Goal: Navigation & Orientation: Find specific page/section

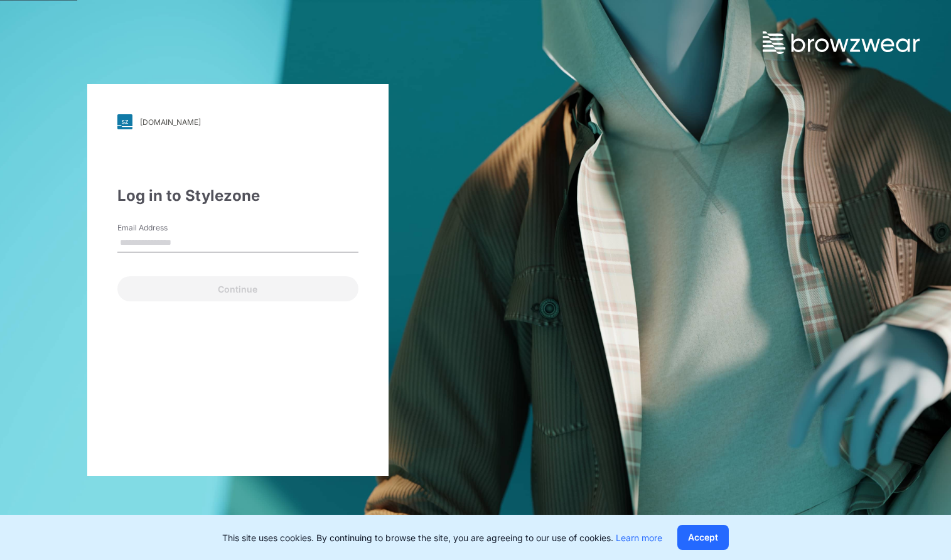
click at [167, 245] on input "Email Address" at bounding box center [237, 243] width 241 height 19
type input "**********"
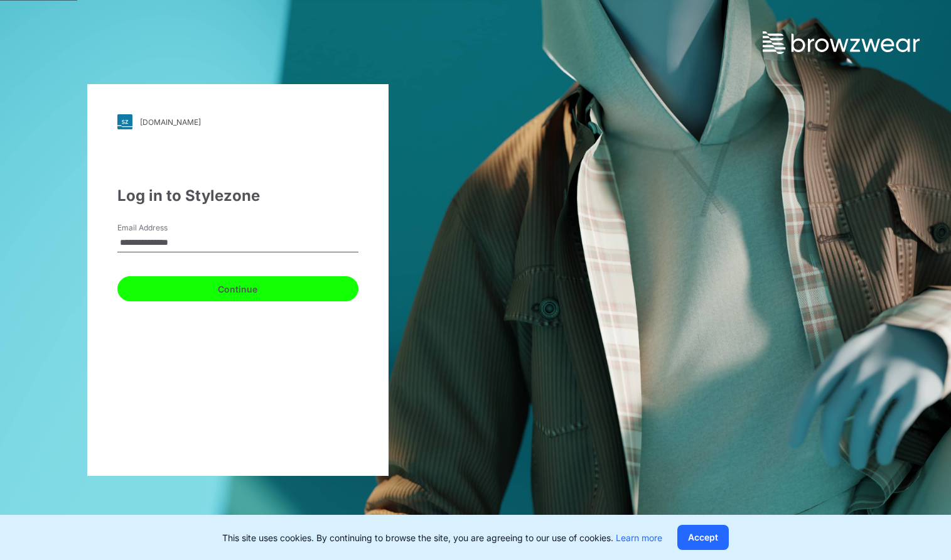
click at [212, 294] on button "Continue" at bounding box center [237, 288] width 241 height 25
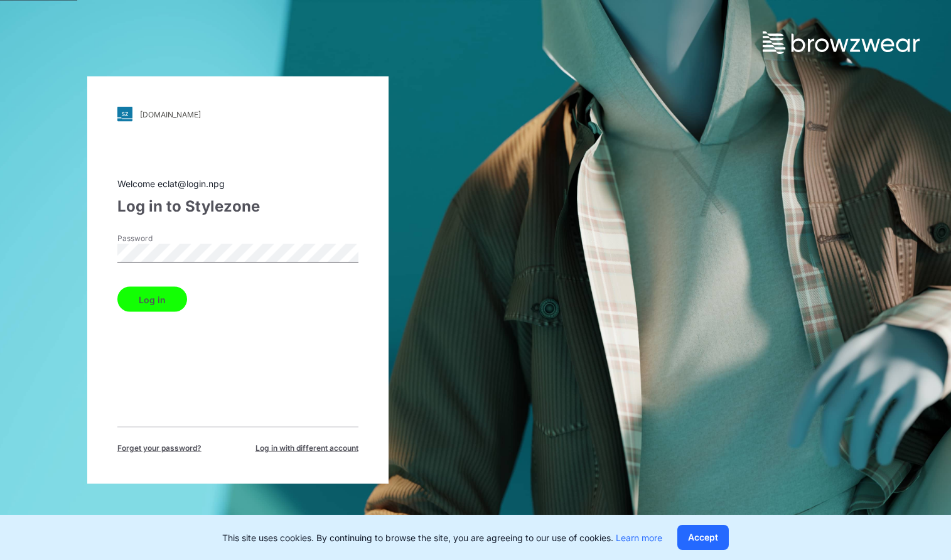
click at [153, 298] on button "Log in" at bounding box center [152, 299] width 70 height 25
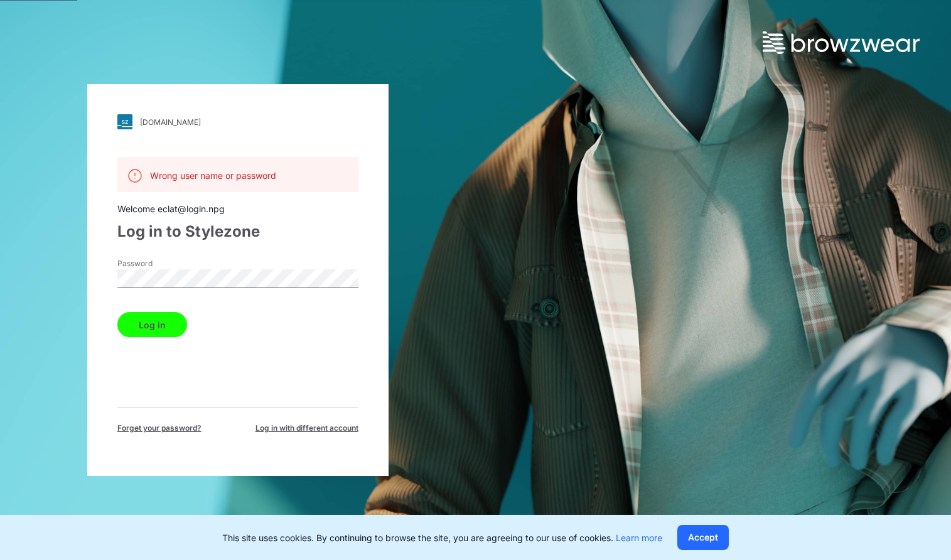
drag, startPoint x: 127, startPoint y: 378, endPoint x: 133, endPoint y: 351, distance: 27.7
click at [127, 378] on div "Wrong user name or password Welcome eclat@login.npg Log in to Stylezone Passwor…" at bounding box center [237, 295] width 241 height 277
drag, startPoint x: 183, startPoint y: 230, endPoint x: 259, endPoint y: 232, distance: 76.0
click at [259, 232] on div "Log in to Stylezone" at bounding box center [237, 231] width 241 height 23
copy div "Stylezone"
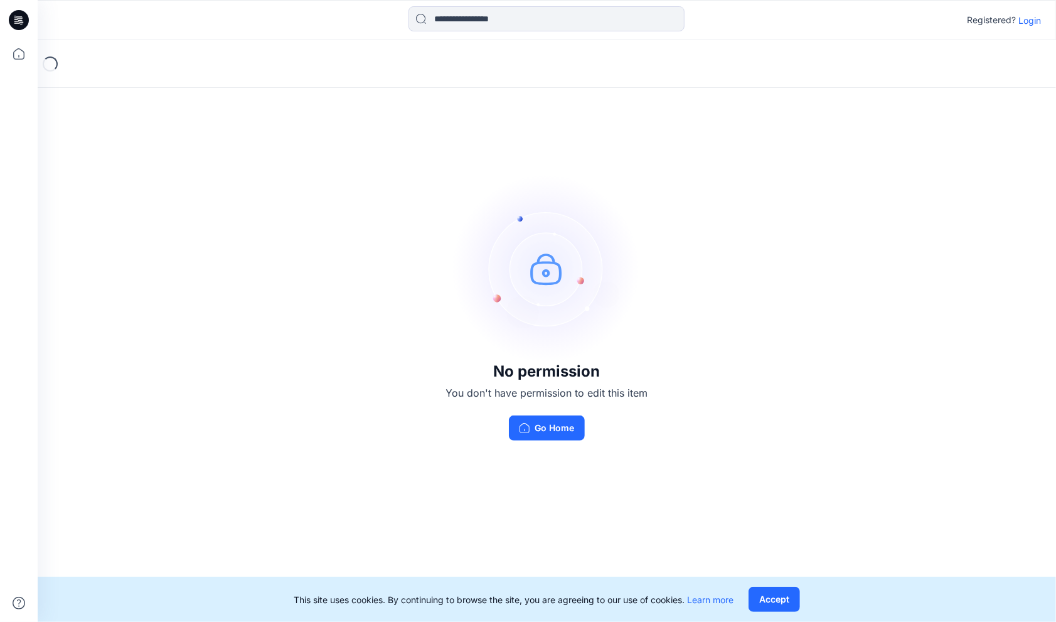
click at [561, 437] on button "Go Home" at bounding box center [547, 428] width 76 height 25
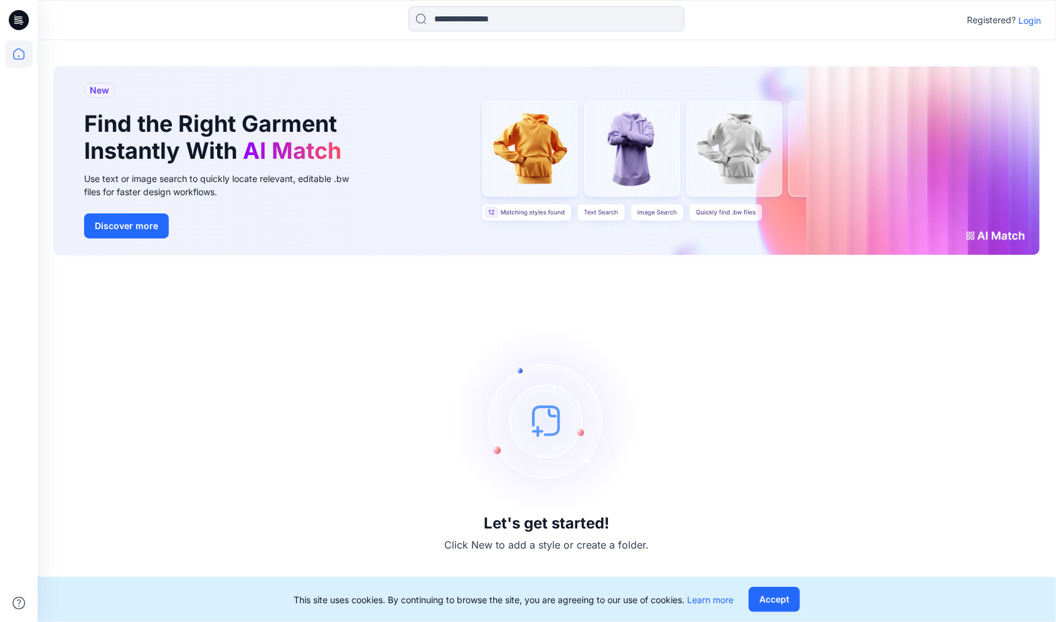
click at [1024, 21] on p "Login" at bounding box center [1030, 20] width 23 height 13
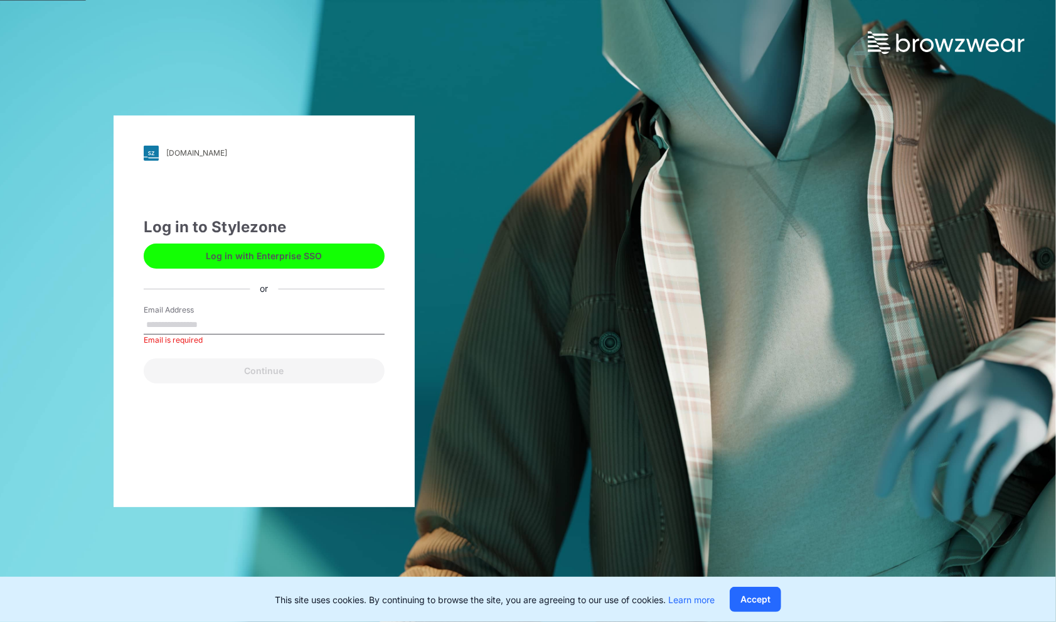
click at [185, 325] on input "Email Address" at bounding box center [264, 325] width 241 height 19
paste input "**********"
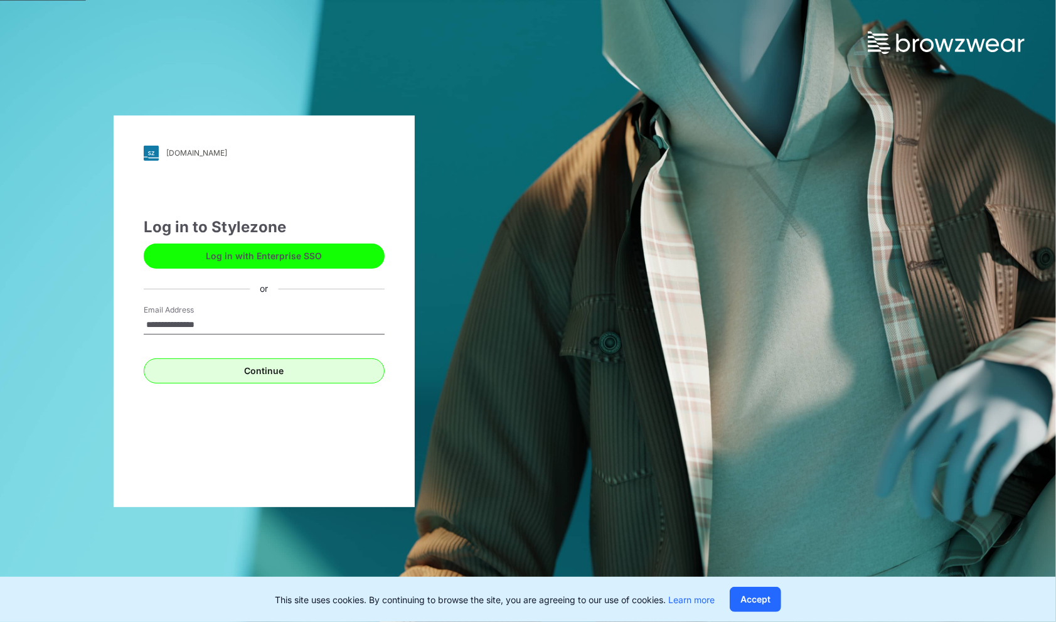
type input "**********"
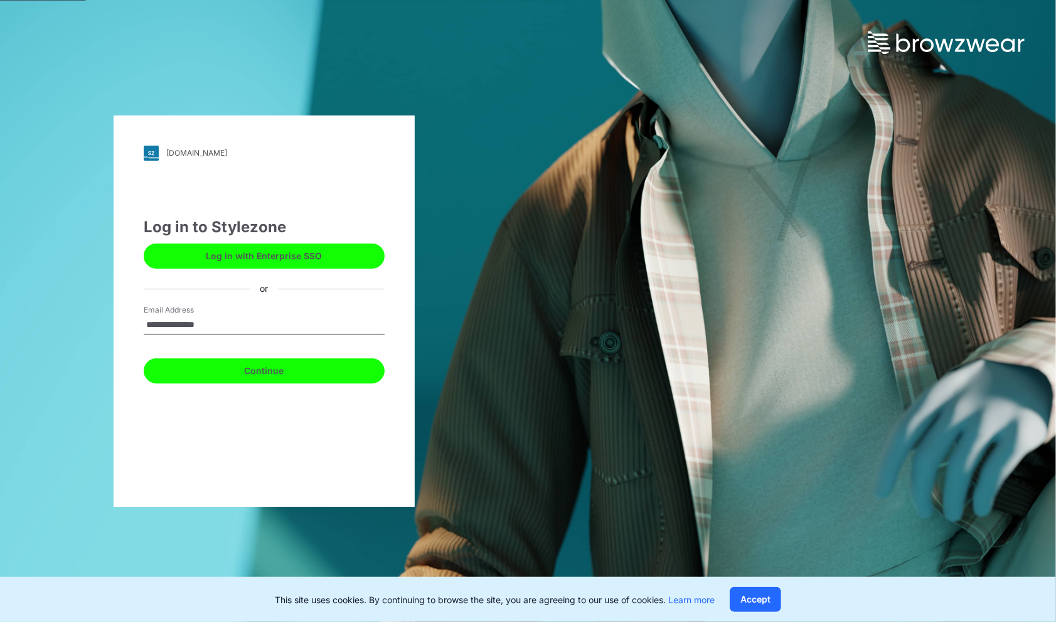
click at [169, 374] on button "Continue" at bounding box center [264, 370] width 241 height 25
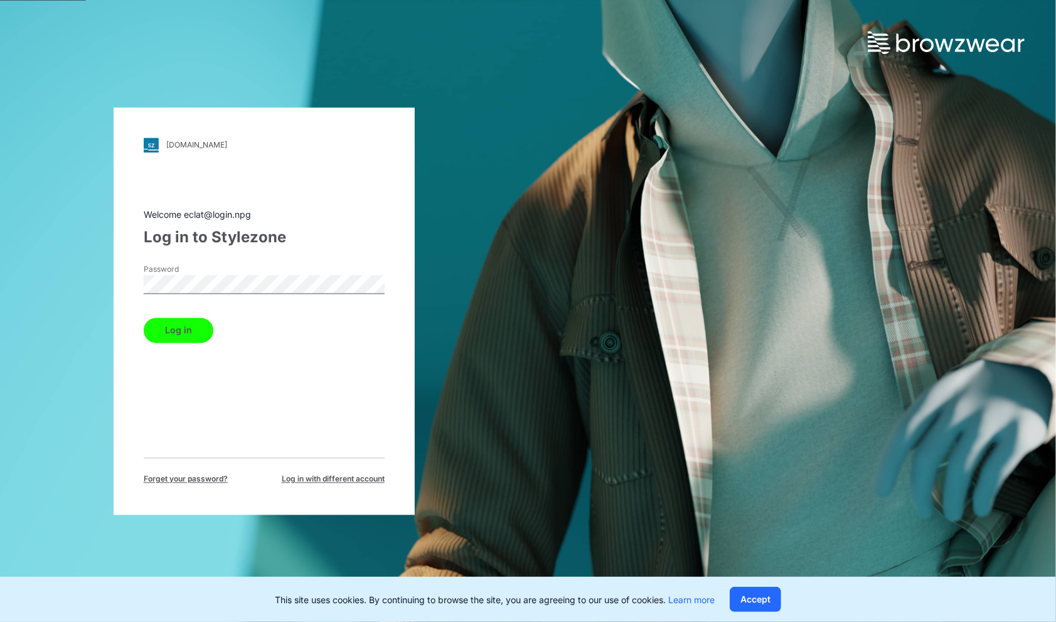
click at [154, 331] on button "Log in" at bounding box center [179, 330] width 70 height 25
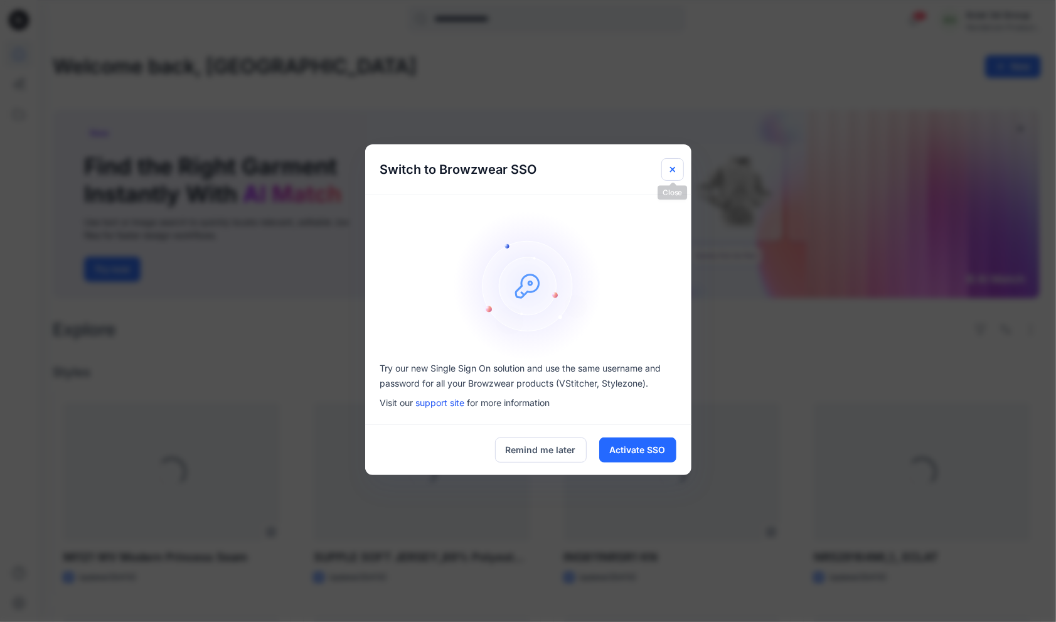
drag, startPoint x: 679, startPoint y: 163, endPoint x: 672, endPoint y: 165, distance: 6.6
click at [676, 164] on button "Close" at bounding box center [673, 169] width 23 height 23
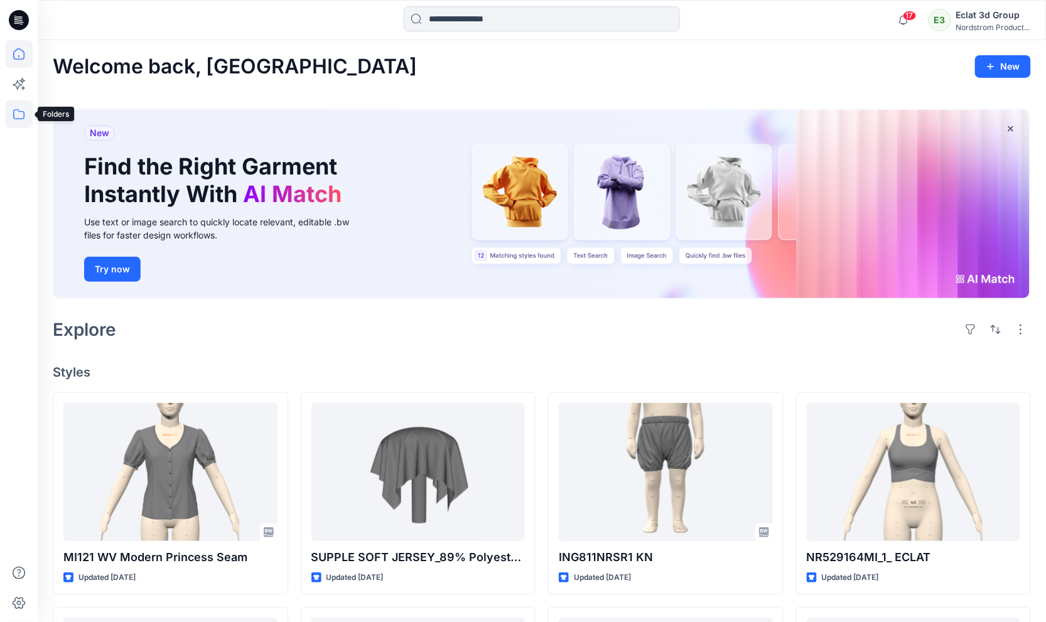
click at [19, 111] on icon at bounding box center [19, 114] width 28 height 28
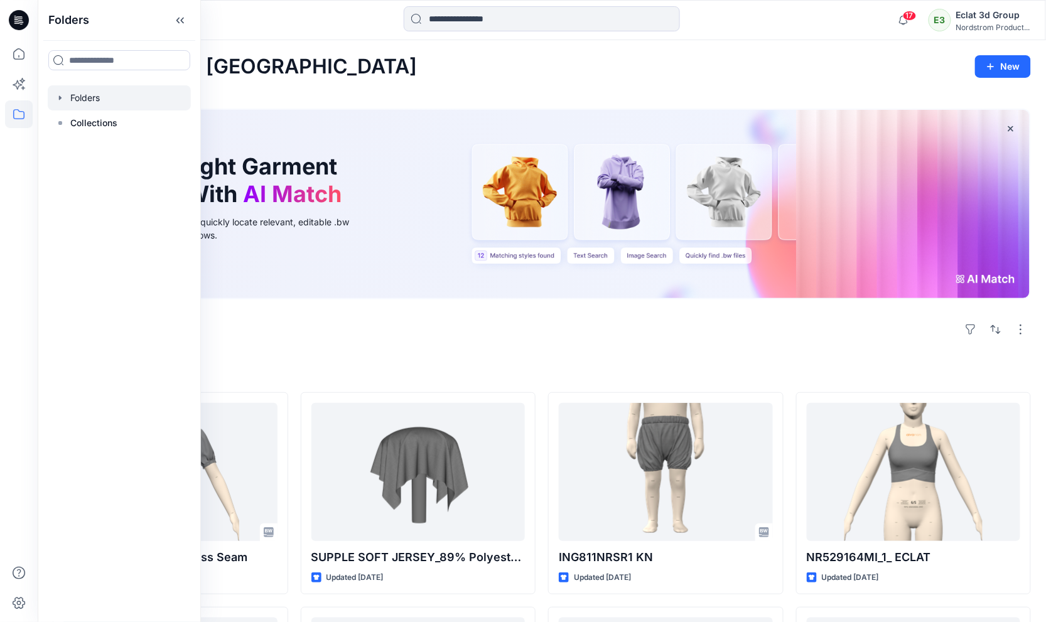
click at [105, 99] on div at bounding box center [119, 97] width 143 height 25
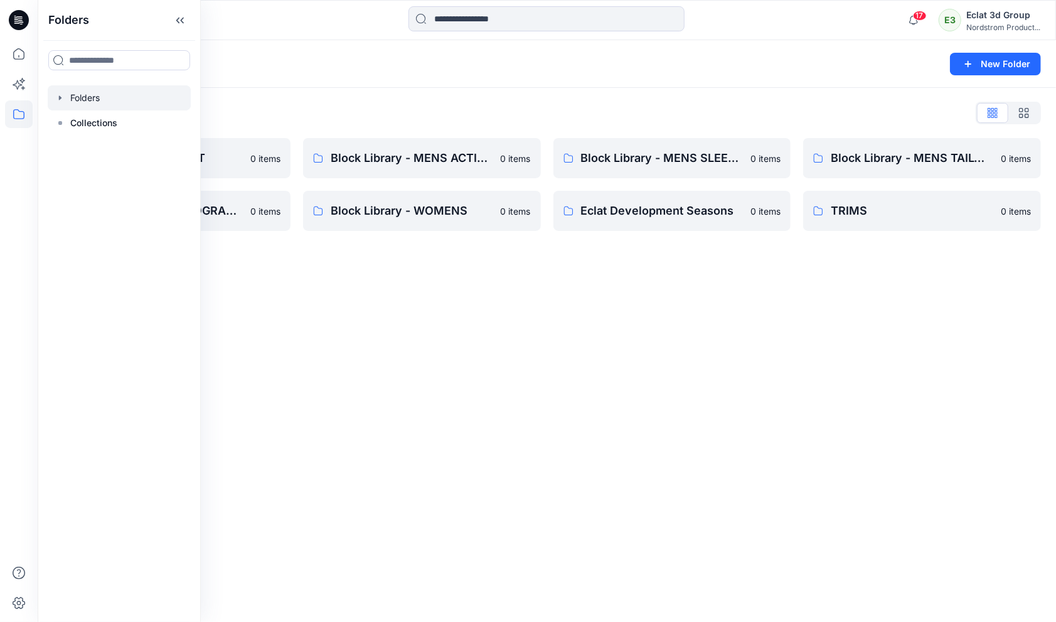
click at [466, 328] on div "Folders New Folder Folders List Block Library - INFANT 0 items Block Library - …" at bounding box center [547, 331] width 1019 height 582
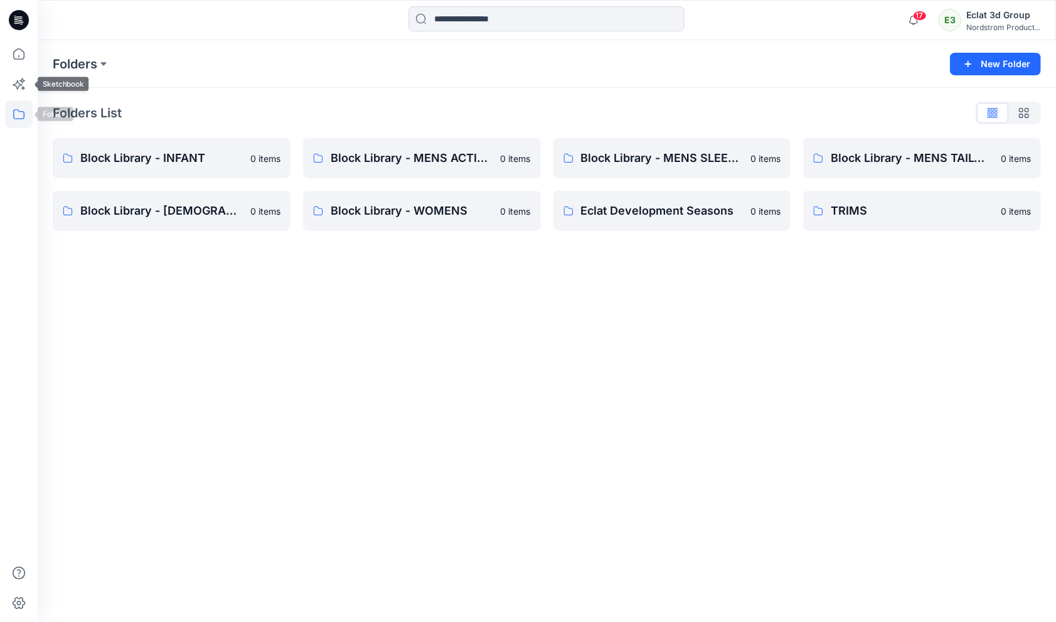
click at [23, 109] on icon at bounding box center [19, 114] width 28 height 28
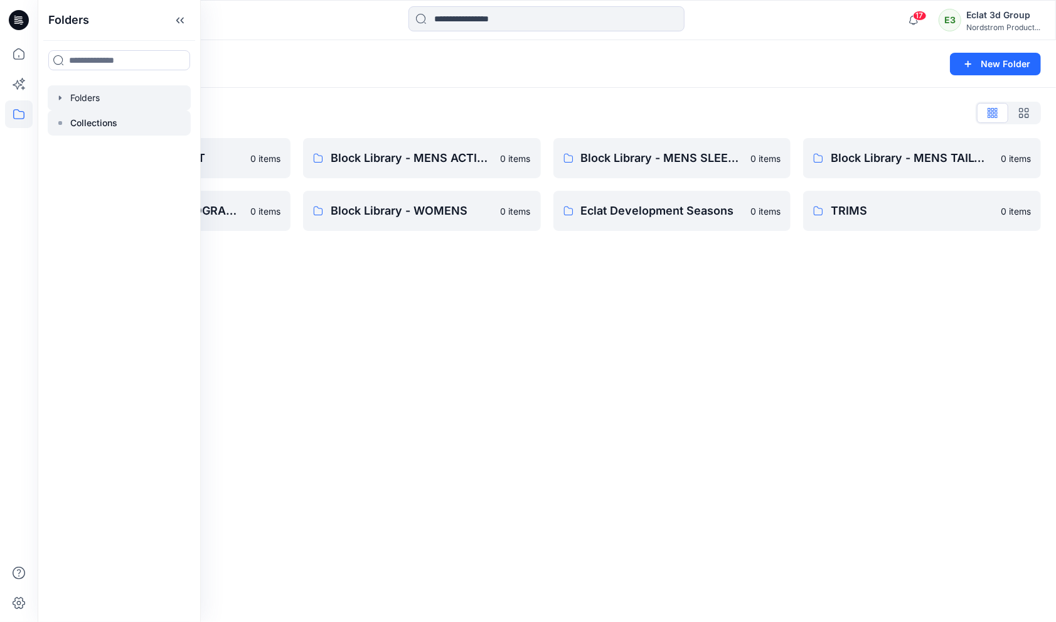
click at [89, 116] on p "Collections" at bounding box center [93, 123] width 47 height 15
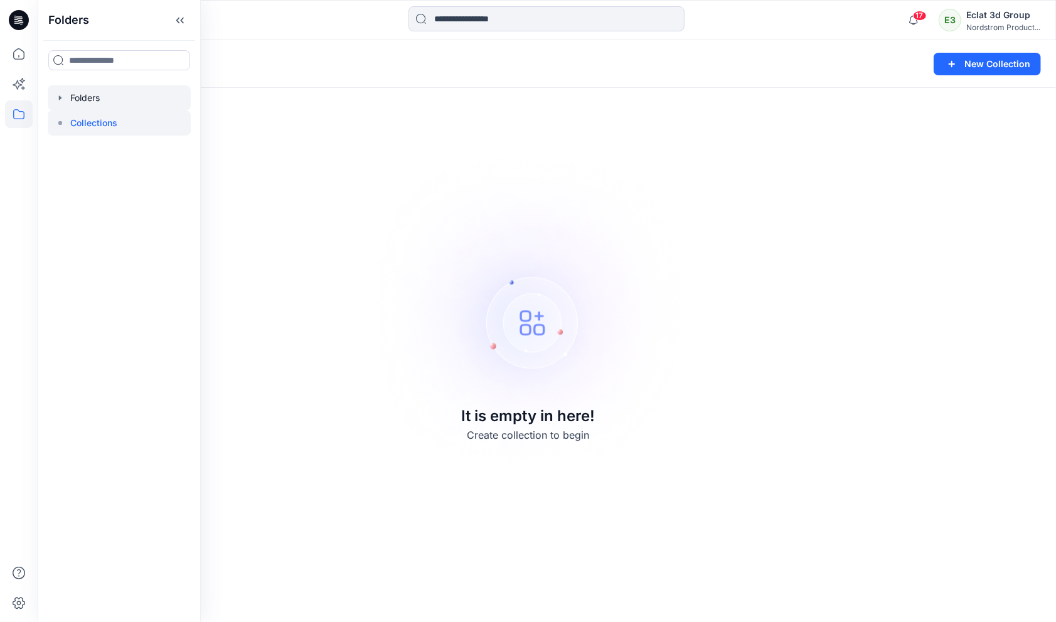
click at [126, 92] on div at bounding box center [119, 97] width 143 height 25
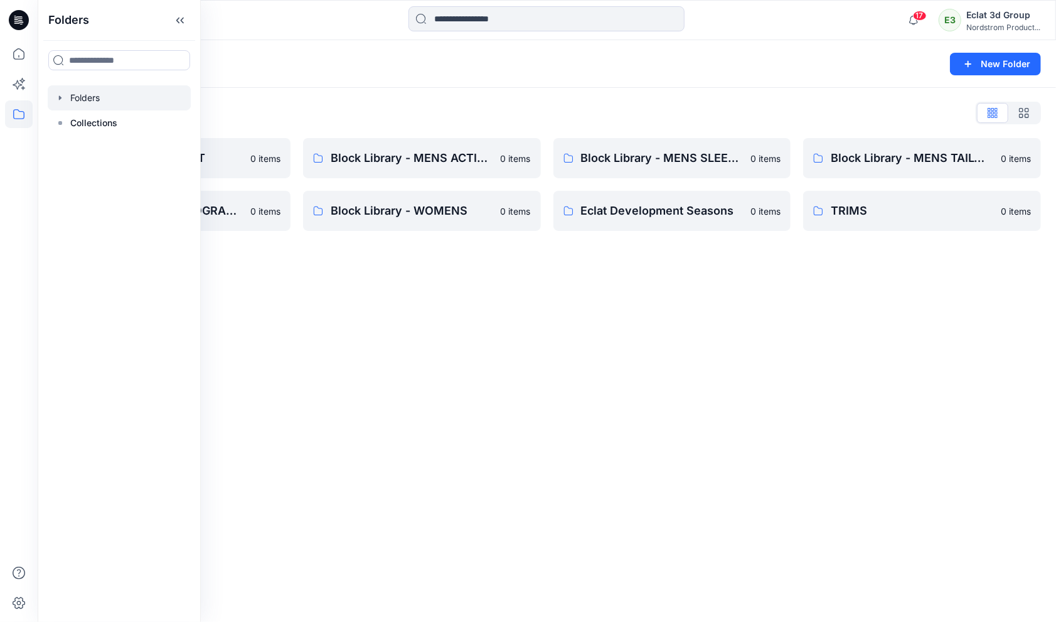
click at [537, 286] on div "Folders New Folder Folders List Block Library - INFANT 0 items Block Library - …" at bounding box center [547, 331] width 1019 height 582
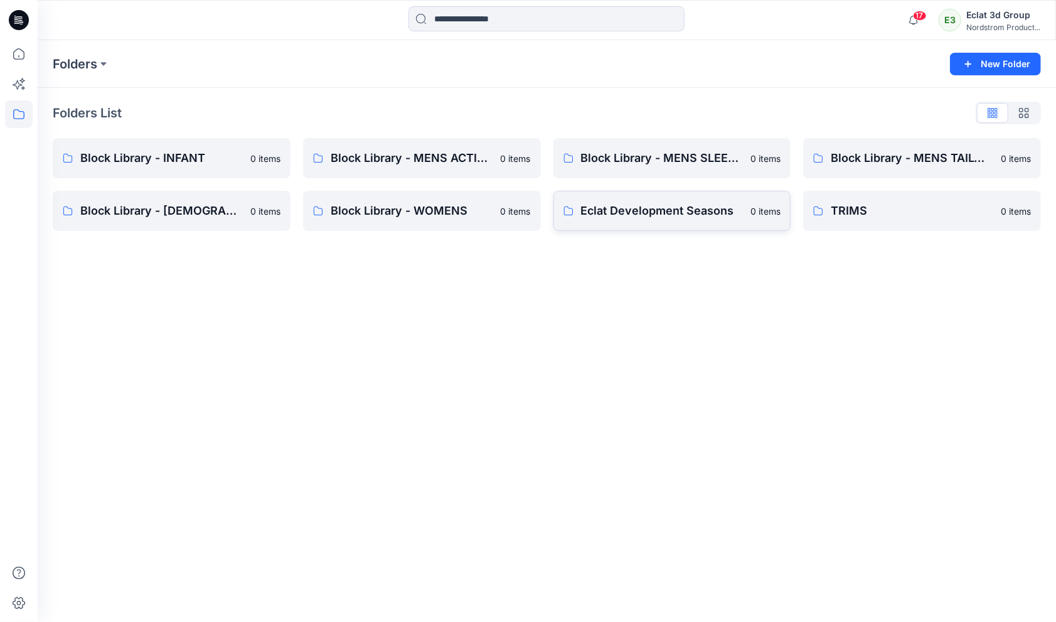
click at [699, 204] on p "Eclat Development Seasons" at bounding box center [662, 211] width 163 height 18
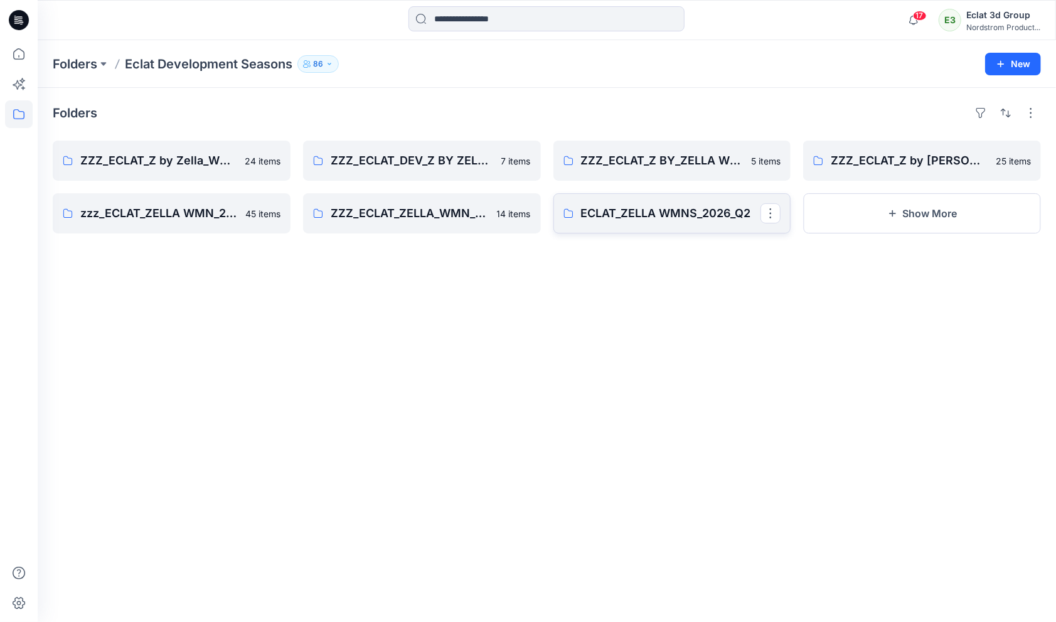
click at [682, 209] on p "ECLAT_ZELLA WMNS_2026_Q2" at bounding box center [671, 214] width 180 height 18
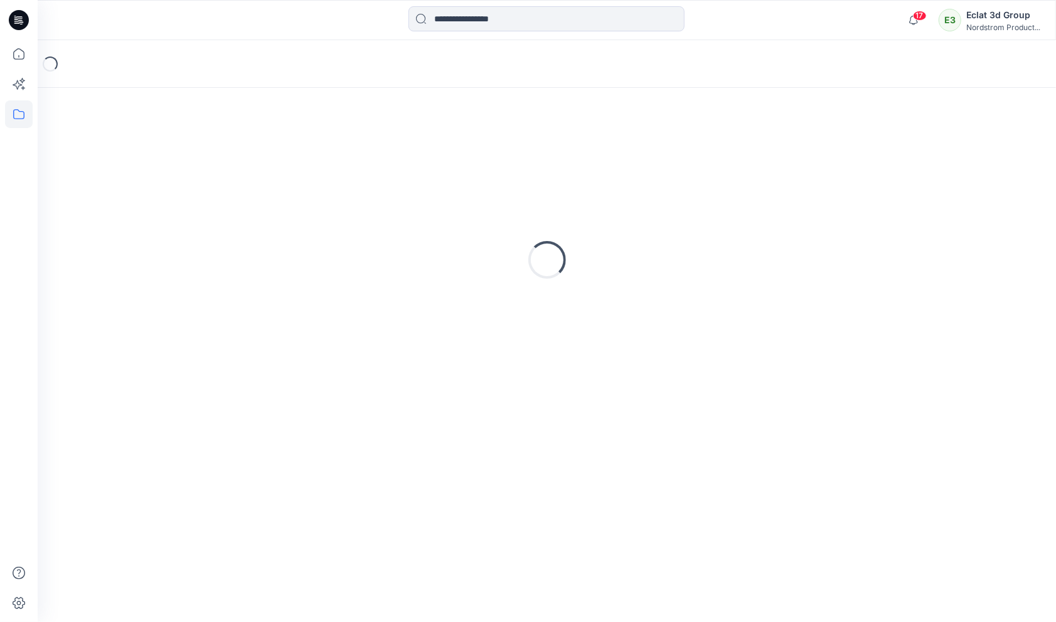
click at [682, 209] on div "Loading..." at bounding box center [547, 260] width 989 height 314
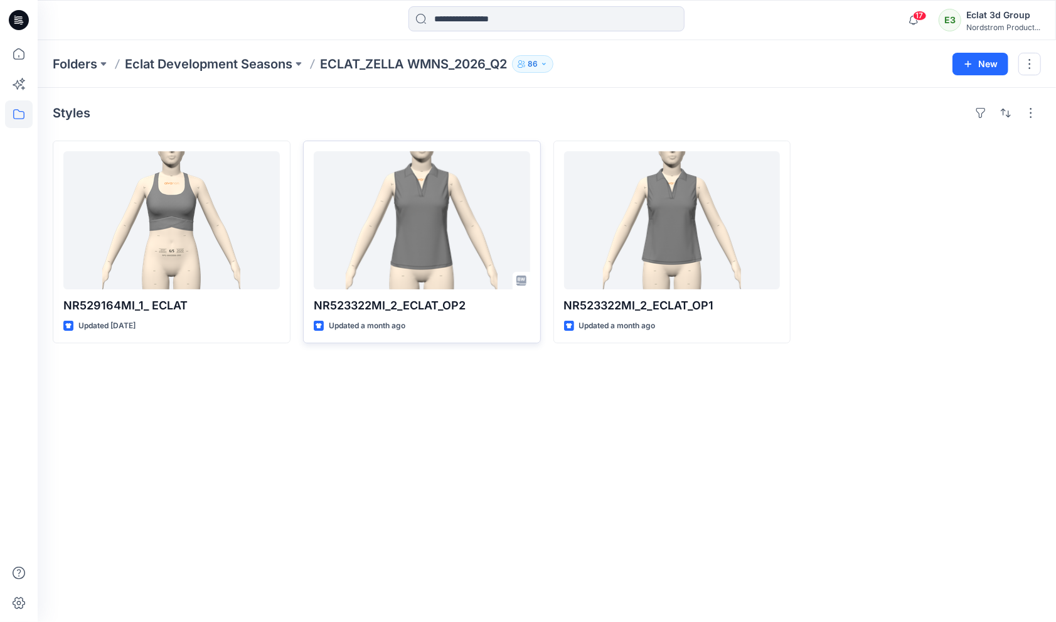
drag, startPoint x: 438, startPoint y: 454, endPoint x: 531, endPoint y: 281, distance: 196.6
click at [438, 454] on div "Styles NR529164MI_1_ ECLAT Updated [DATE] NR523322MI_2_ECLAT_OP2 Updated a mont…" at bounding box center [547, 355] width 1019 height 534
